Goal: Find specific page/section: Find specific page/section

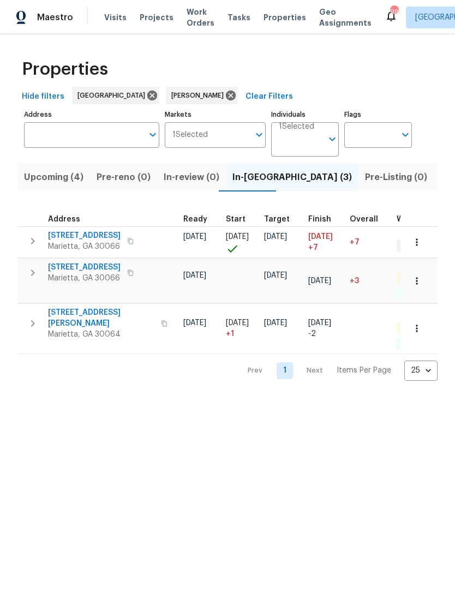
scroll to position [0, 184]
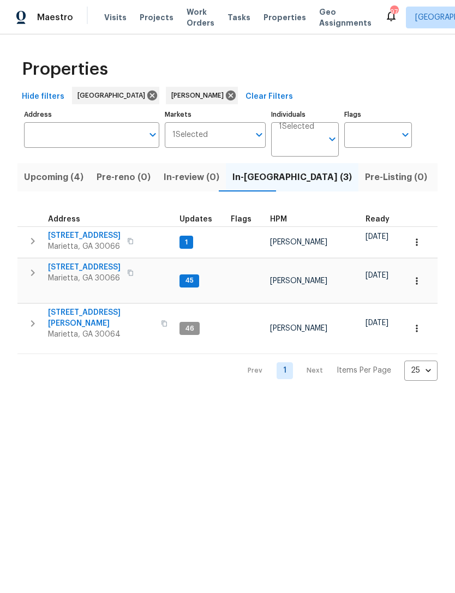
click at [67, 238] on span "[STREET_ADDRESS]" at bounding box center [84, 235] width 73 height 11
click at [69, 307] on span "[STREET_ADDRESS][PERSON_NAME]" at bounding box center [101, 318] width 106 height 22
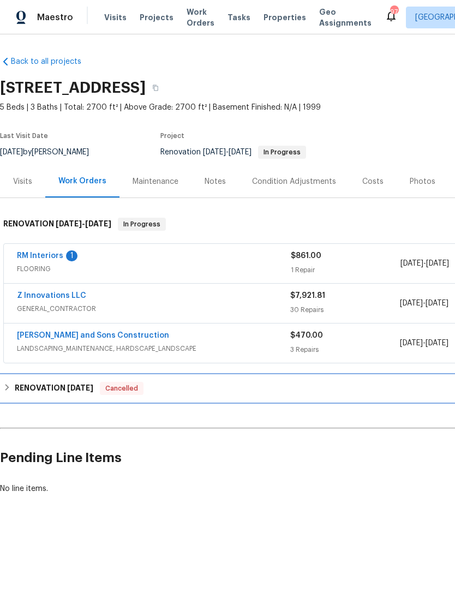
click at [321, 398] on div "RENOVATION [DATE] Cancelled" at bounding box center [308, 388] width 617 height 26
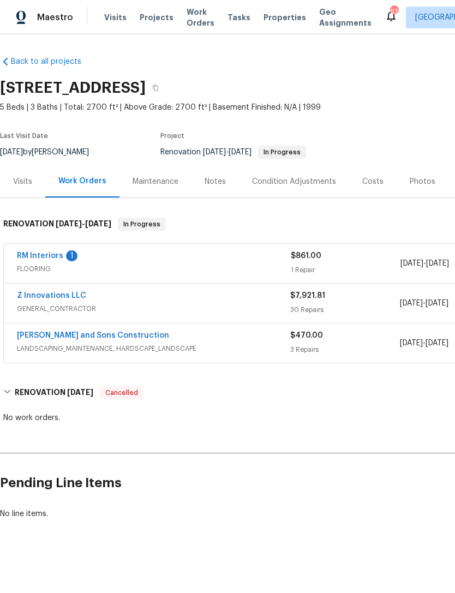
click at [26, 188] on div "Visits" at bounding box center [22, 181] width 45 height 32
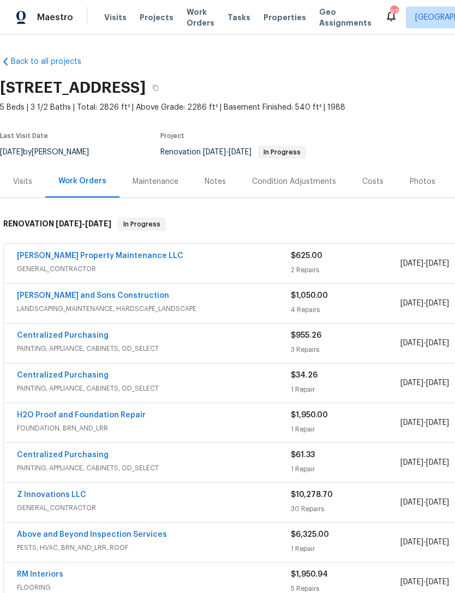
click at [25, 186] on div "Visits" at bounding box center [22, 181] width 19 height 11
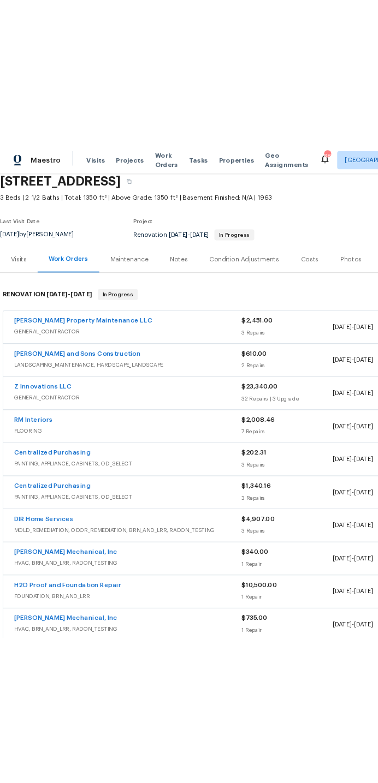
scroll to position [45, 0]
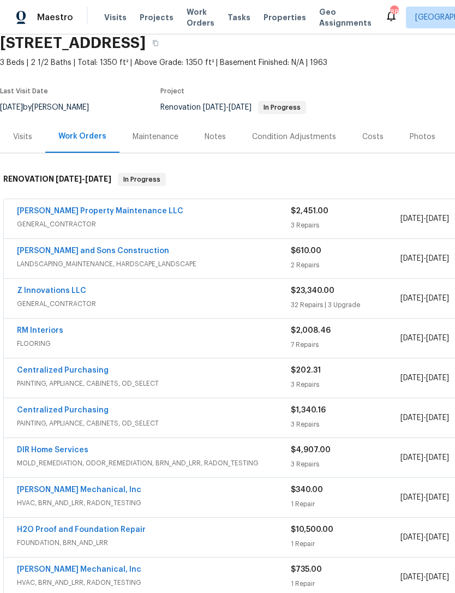
click at [27, 135] on div "Visits" at bounding box center [22, 136] width 19 height 11
